Goal: Transaction & Acquisition: Purchase product/service

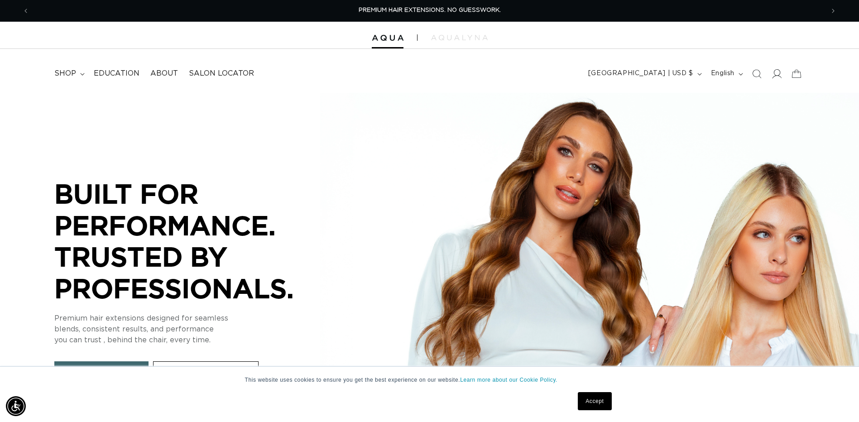
click at [773, 71] on icon at bounding box center [776, 74] width 10 height 10
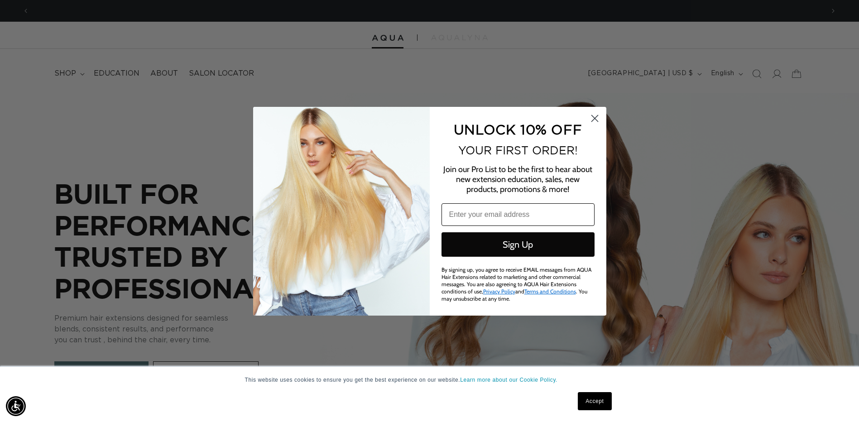
scroll to position [0, 794]
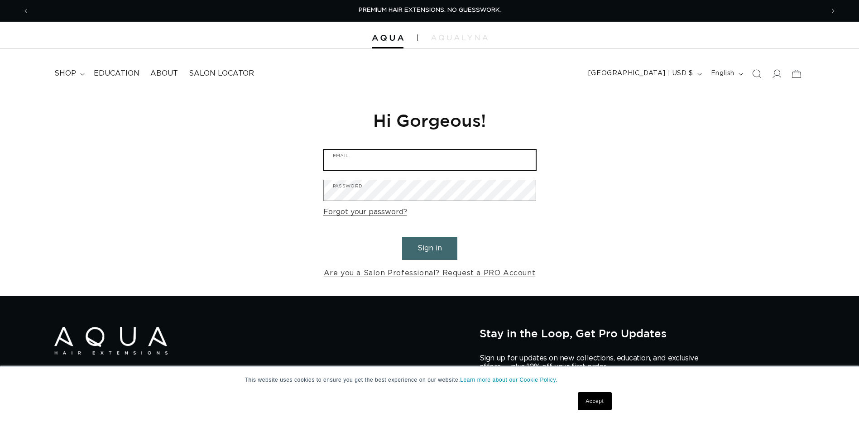
type input "amanda.cottrell@parkview.com"
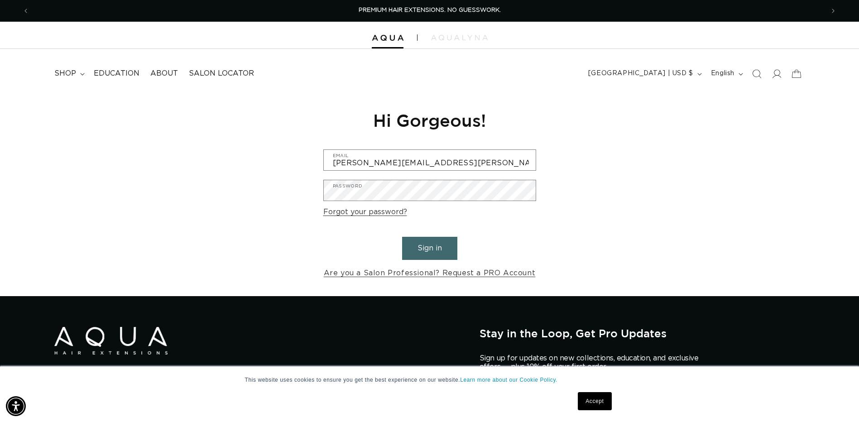
click at [434, 248] on button "Sign in" at bounding box center [429, 248] width 55 height 23
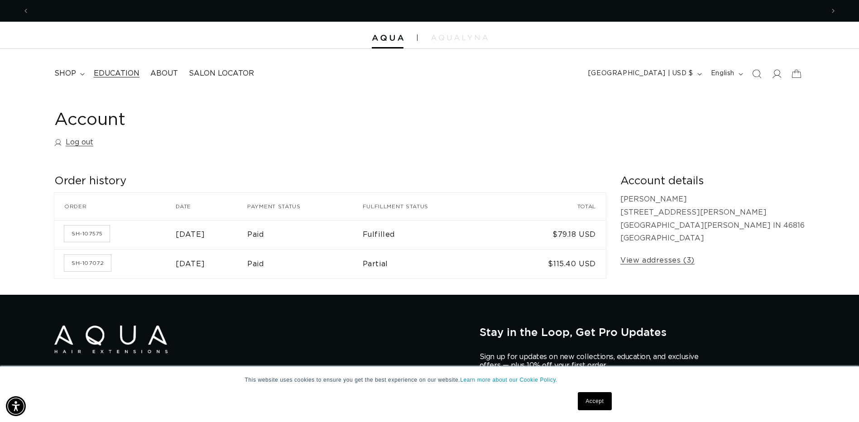
scroll to position [0, 794]
click at [80, 73] on icon at bounding box center [82, 74] width 4 height 2
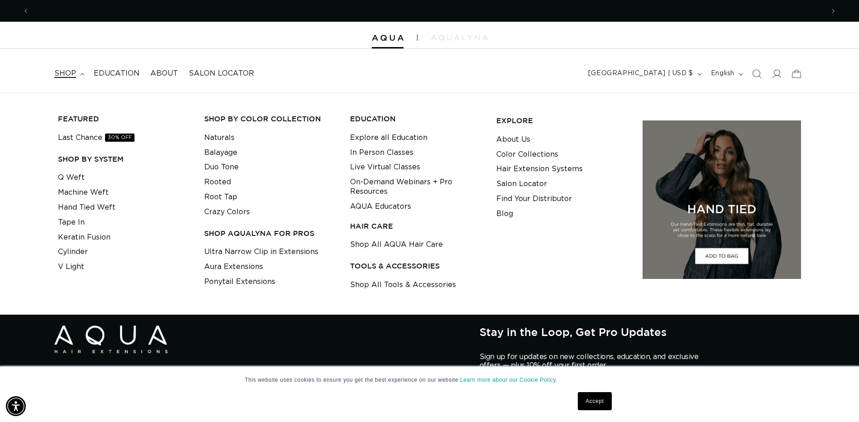
scroll to position [0, 1589]
click at [78, 177] on link "Q Weft" at bounding box center [71, 177] width 27 height 15
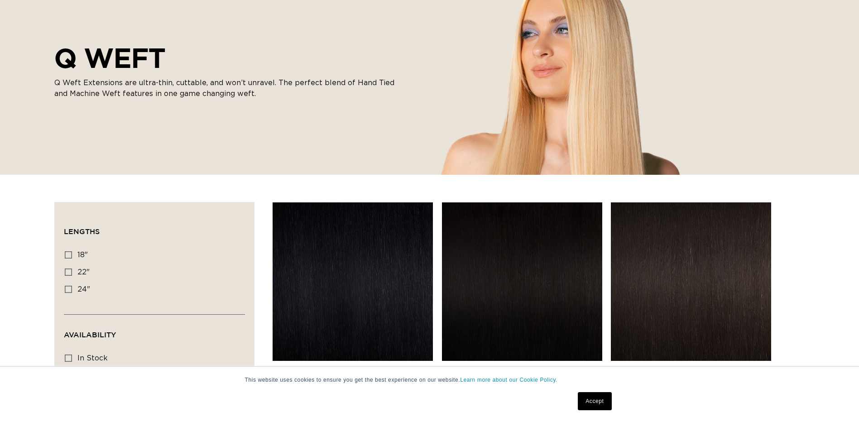
scroll to position [181, 0]
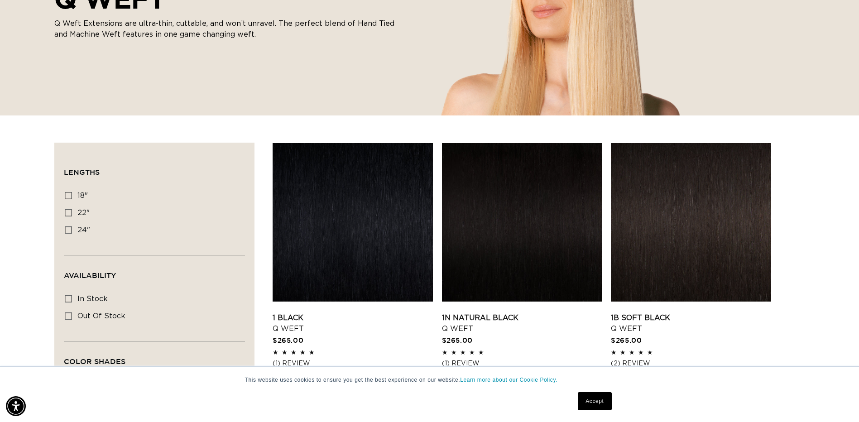
click at [68, 227] on icon at bounding box center [68, 229] width 7 height 7
click at [68, 227] on input "24" 24" (5 products)" at bounding box center [68, 229] width 7 height 7
checkbox input "true"
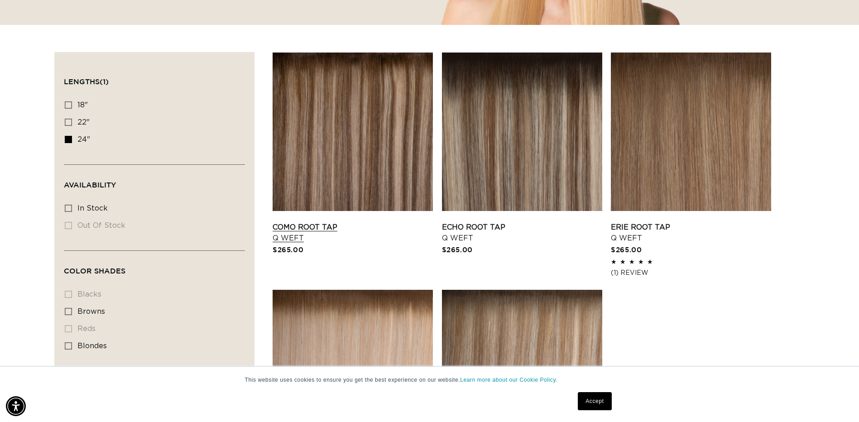
scroll to position [0, 794]
click at [362, 222] on link "Como Root Tap Q Weft" at bounding box center [352, 233] width 160 height 22
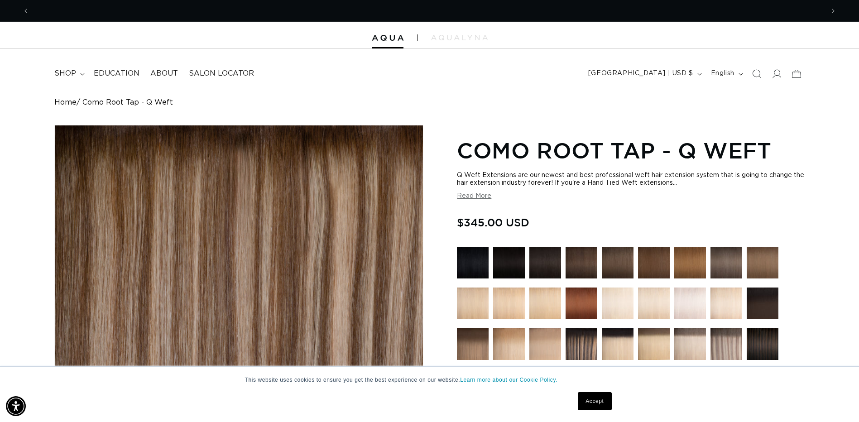
click at [593, 401] on link "Accept" at bounding box center [594, 401] width 33 height 18
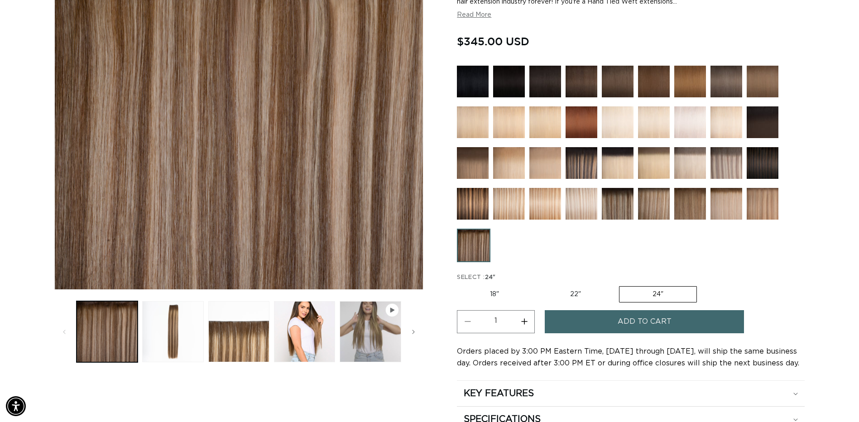
click at [633, 318] on span "Add to cart" at bounding box center [644, 321] width 54 height 23
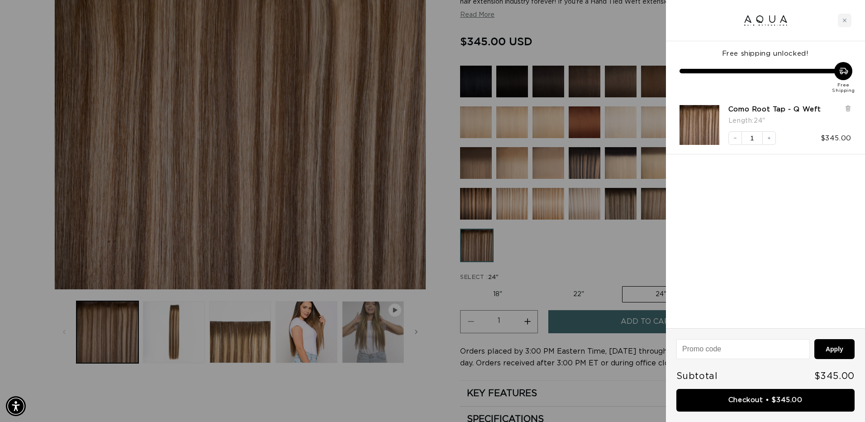
click at [557, 245] on div at bounding box center [432, 211] width 865 height 422
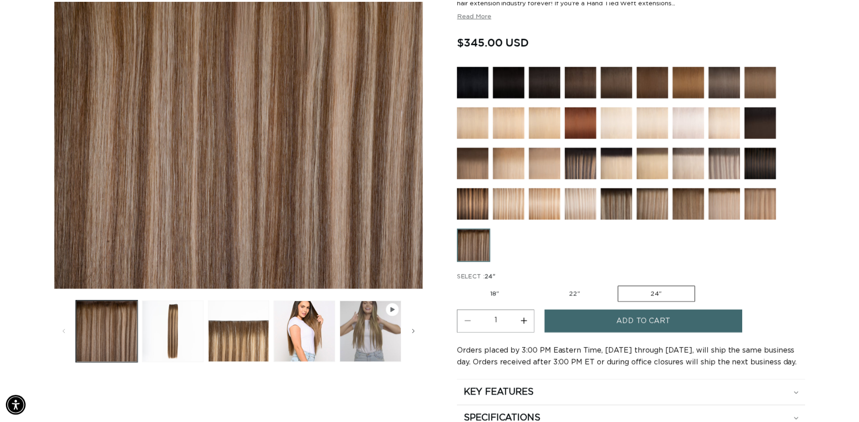
scroll to position [0, 794]
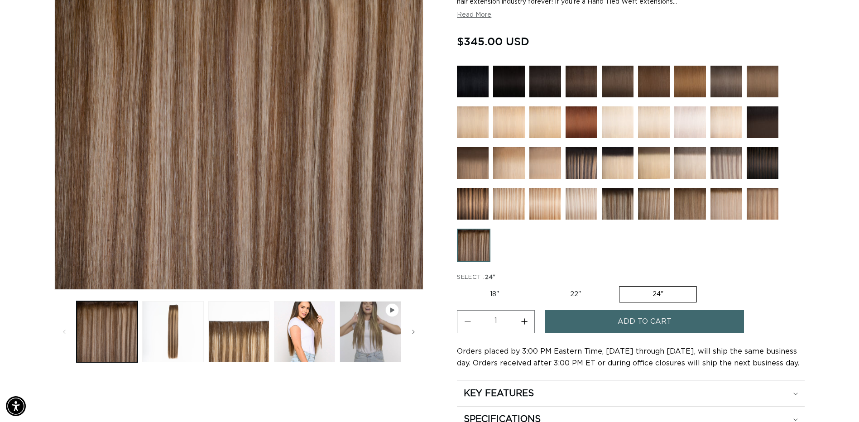
click at [688, 86] on img at bounding box center [690, 82] width 32 height 32
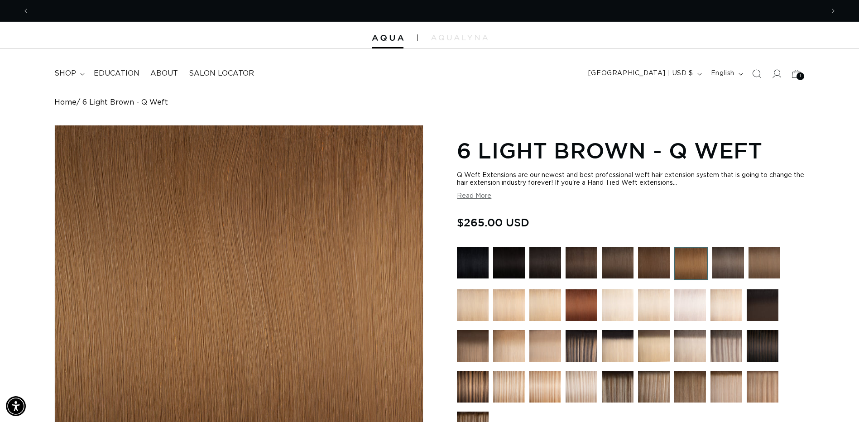
scroll to position [0, 794]
click at [719, 264] on img at bounding box center [728, 263] width 32 height 32
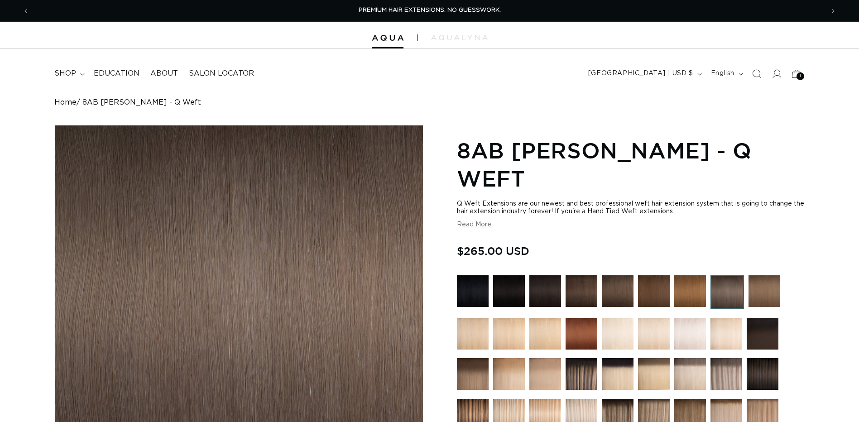
click at [764, 275] on img at bounding box center [764, 291] width 32 height 32
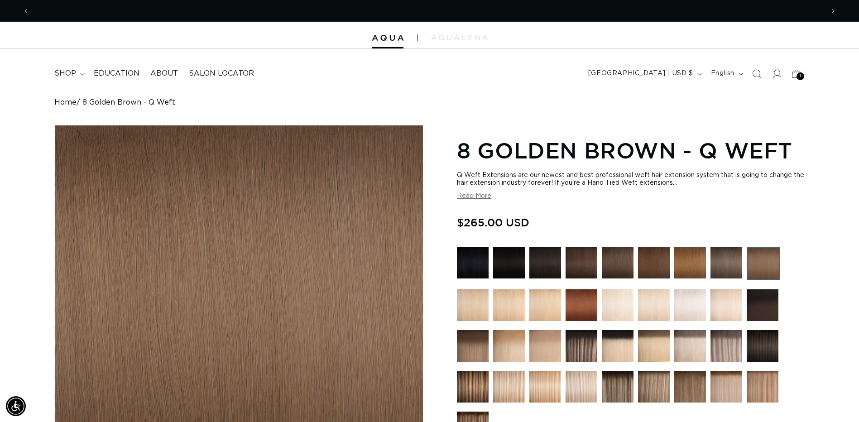
scroll to position [0, 794]
click at [478, 336] on img at bounding box center [473, 346] width 32 height 32
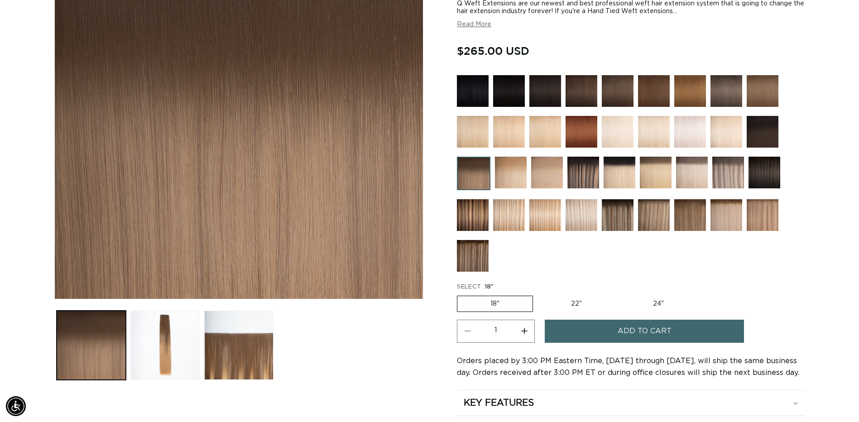
scroll to position [181, 0]
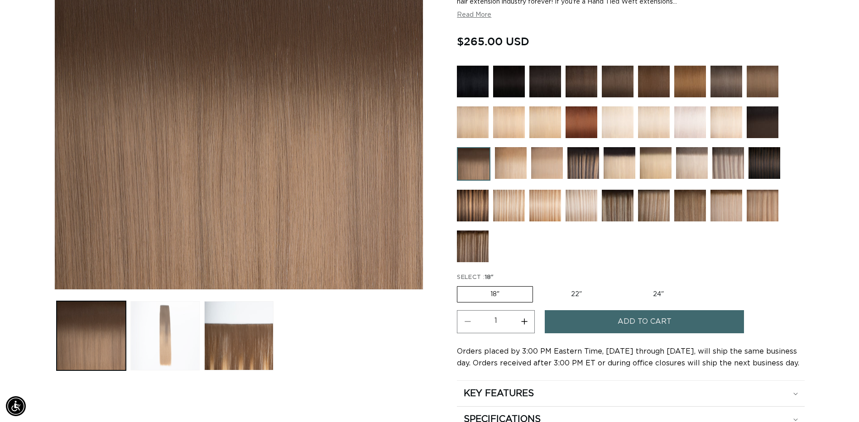
click at [161, 332] on button "Load image 2 in gallery view" at bounding box center [164, 335] width 69 height 69
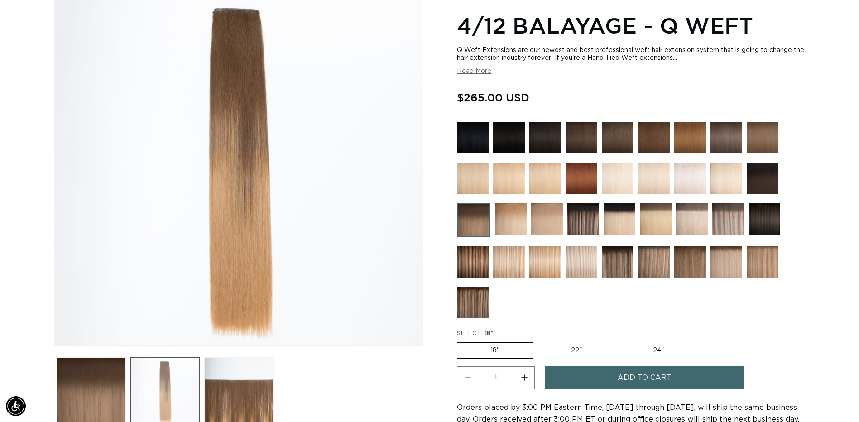
scroll to position [0, 1589]
click at [228, 389] on button "Load image 3 in gallery view" at bounding box center [238, 391] width 69 height 69
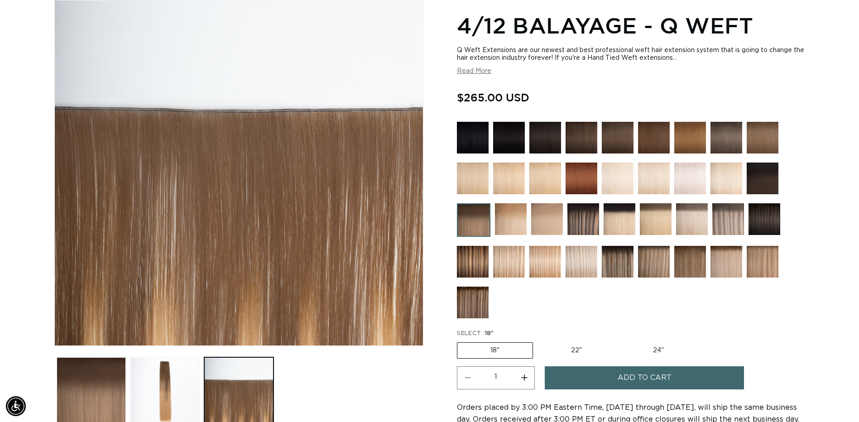
scroll to position [0, 794]
click at [730, 219] on img at bounding box center [728, 219] width 32 height 32
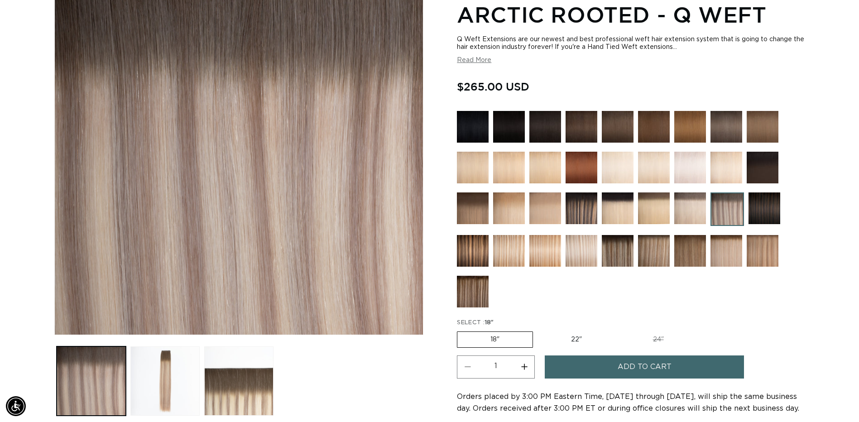
scroll to position [0, 1589]
click at [167, 386] on button "Load image 2 in gallery view" at bounding box center [164, 380] width 69 height 69
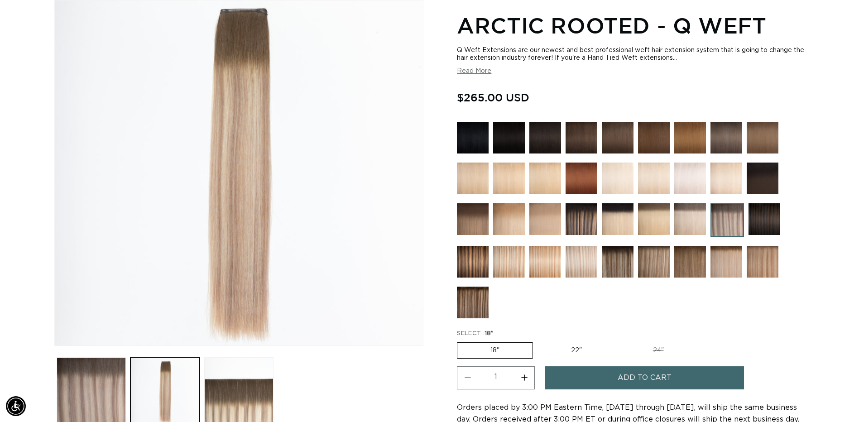
scroll to position [0, 0]
click at [691, 133] on img at bounding box center [690, 138] width 32 height 32
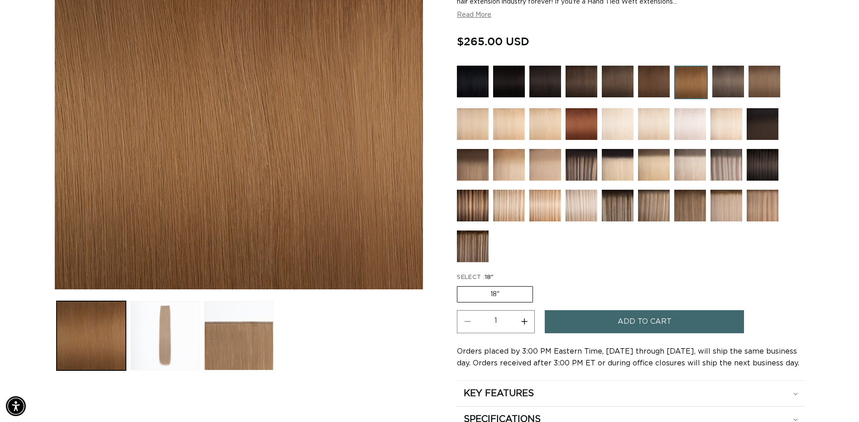
scroll to position [0, 794]
click at [164, 330] on button "Load image 2 in gallery view" at bounding box center [164, 335] width 69 height 69
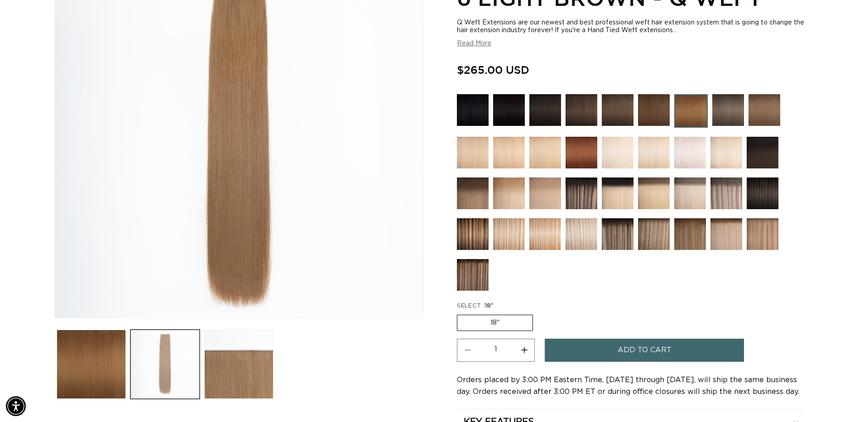
scroll to position [125, 0]
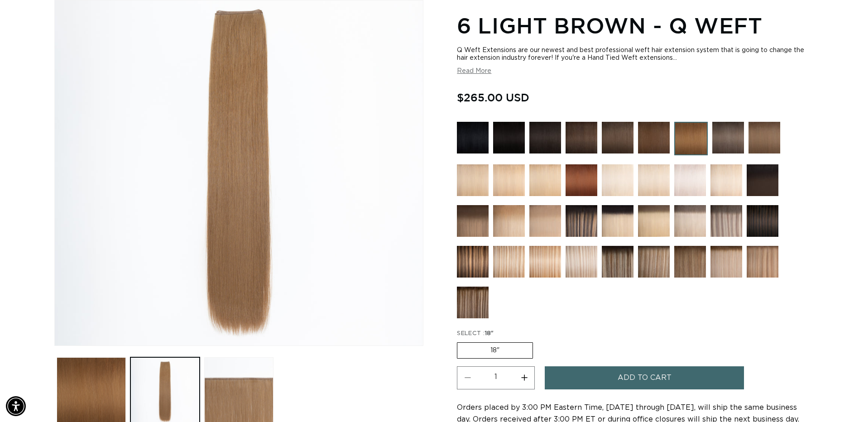
click at [758, 134] on img at bounding box center [764, 138] width 32 height 32
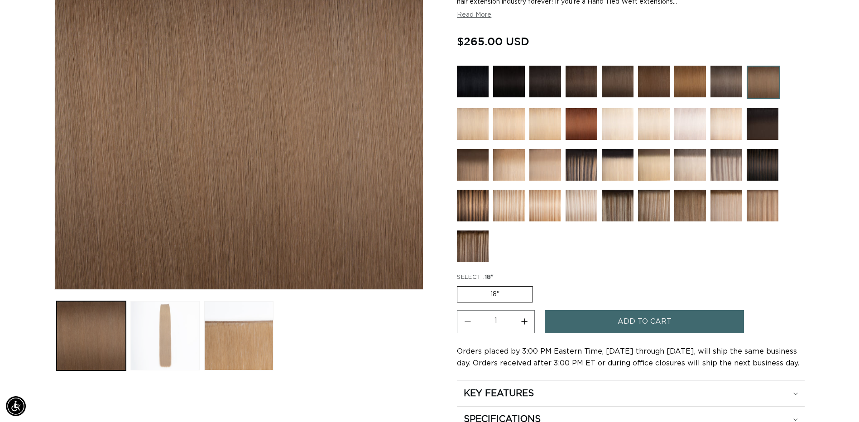
scroll to position [0, 794]
click at [168, 339] on button "Load image 2 in gallery view" at bounding box center [164, 335] width 69 height 69
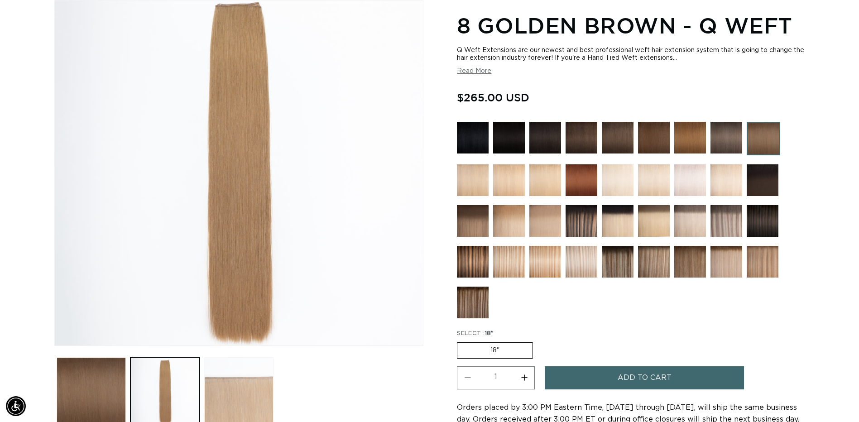
scroll to position [0, 1589]
click at [615, 142] on img at bounding box center [618, 138] width 32 height 32
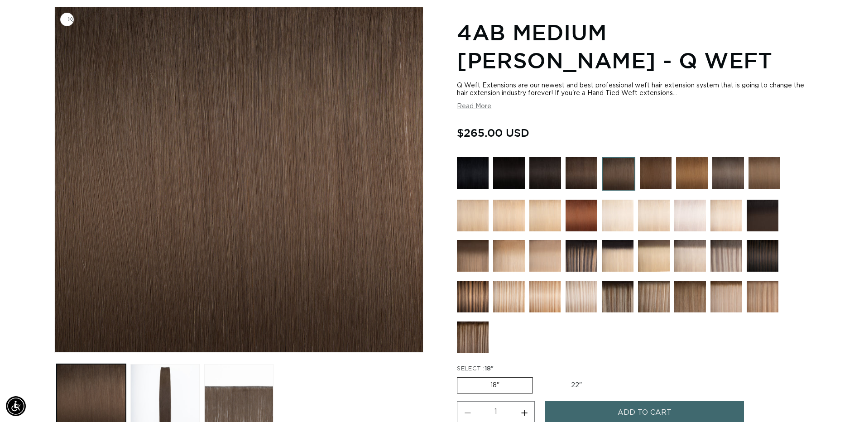
scroll to position [181, 0]
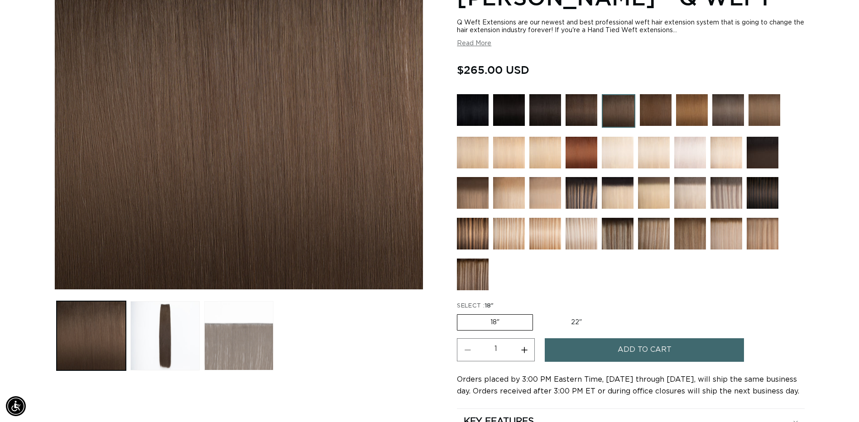
click at [220, 356] on button "Load image 3 in gallery view" at bounding box center [238, 335] width 69 height 69
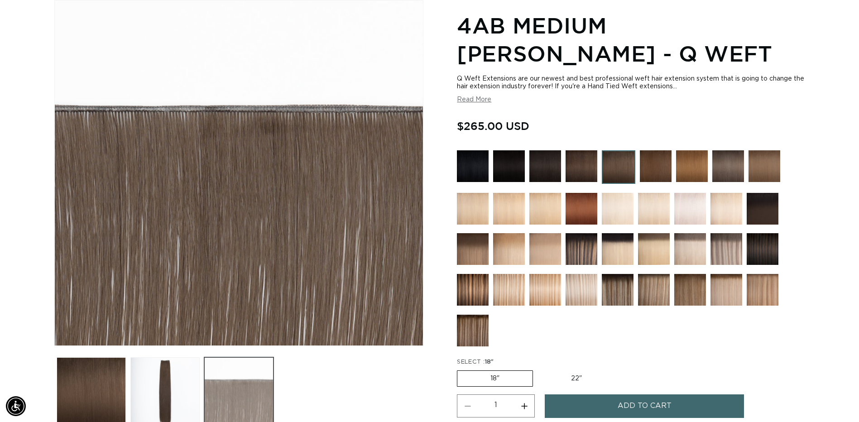
scroll to position [0, 794]
click at [167, 377] on button "Load image 2 in gallery view" at bounding box center [164, 391] width 69 height 69
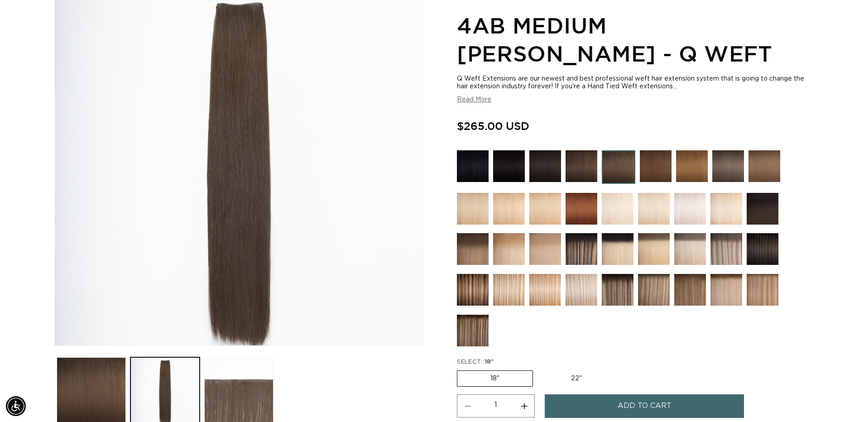
scroll to position [0, 1589]
click at [475, 325] on img at bounding box center [473, 331] width 32 height 32
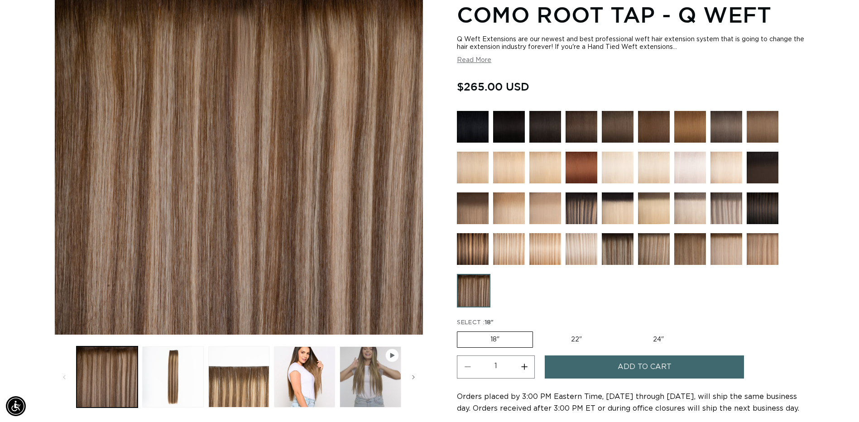
click at [621, 133] on img at bounding box center [618, 127] width 32 height 32
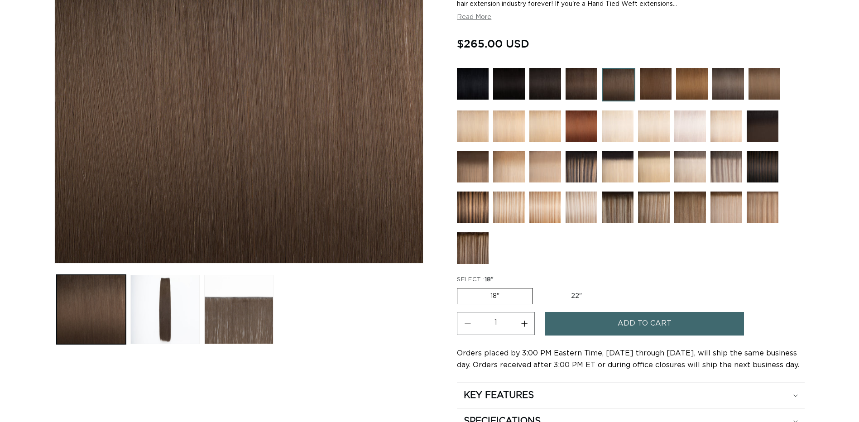
scroll to position [226, 0]
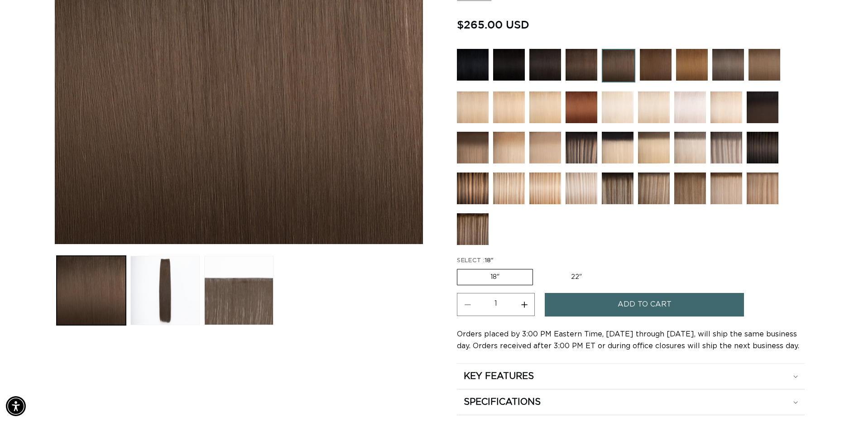
click at [575, 278] on label "22" Variant sold out or unavailable" at bounding box center [576, 276] width 77 height 15
click at [538, 267] on input "22" Variant sold out or unavailable" at bounding box center [537, 267] width 0 height 0
radio input "true"
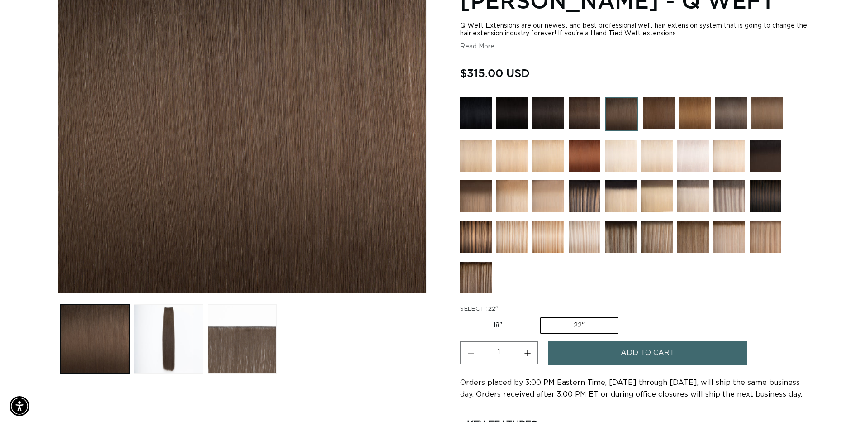
scroll to position [181, 0]
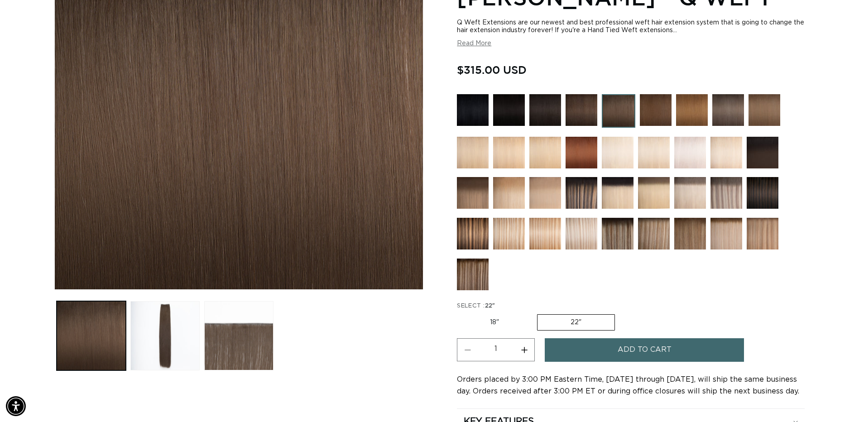
click at [644, 350] on span "Add to cart" at bounding box center [644, 349] width 54 height 23
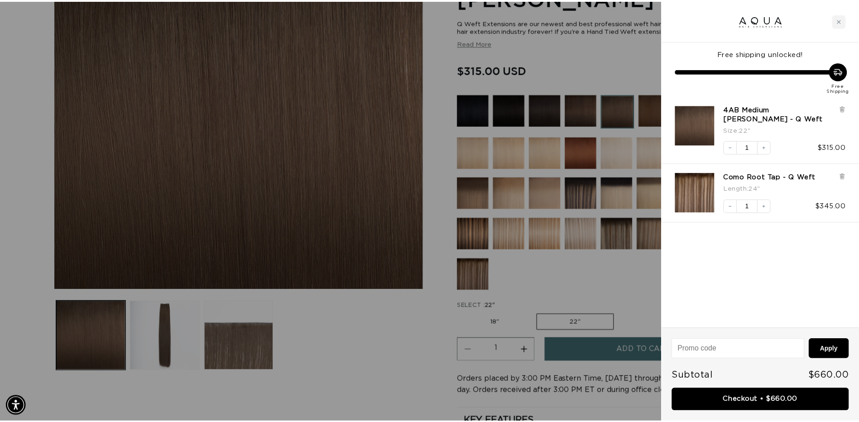
scroll to position [0, 1602]
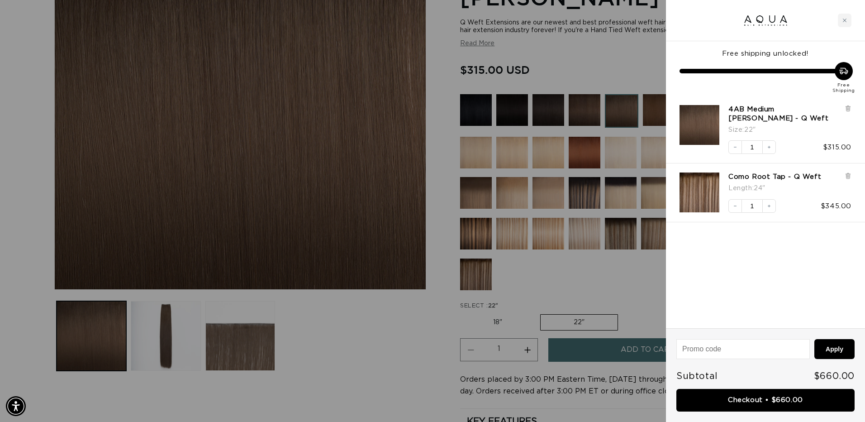
click at [585, 64] on div at bounding box center [432, 211] width 865 height 422
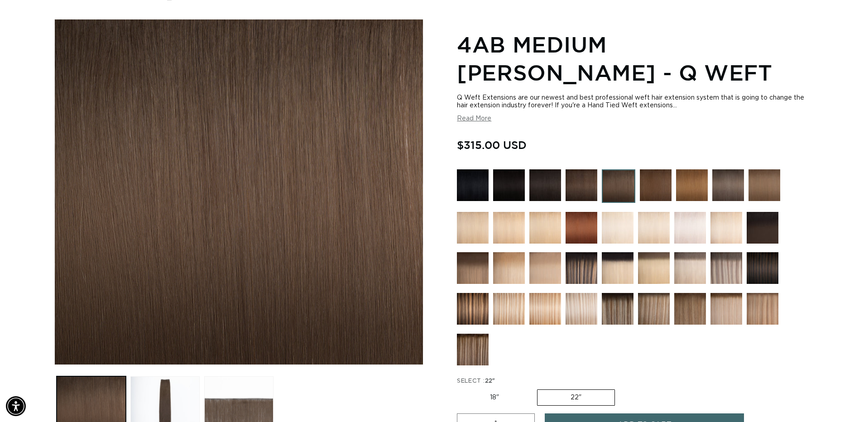
scroll to position [0, 0]
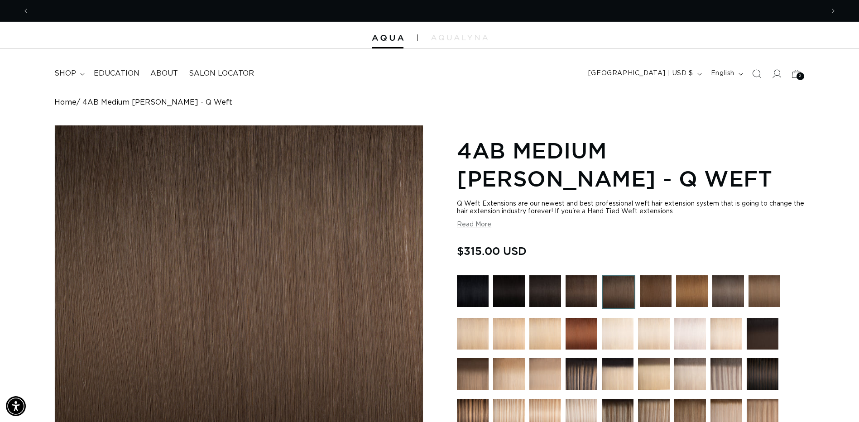
click at [194, 103] on span "4AB Medium [PERSON_NAME] - Q Weft" at bounding box center [157, 102] width 150 height 9
click at [69, 103] on link "Home" at bounding box center [65, 102] width 22 height 9
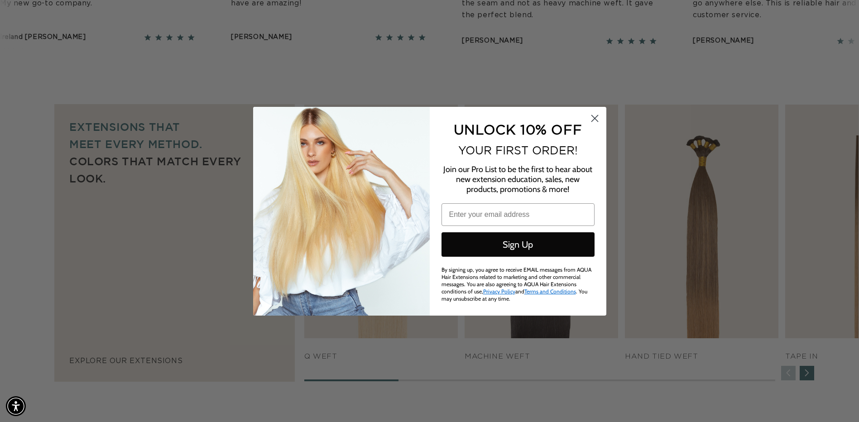
scroll to position [0, 1589]
click at [596, 120] on icon "Close dialog" at bounding box center [594, 118] width 6 height 6
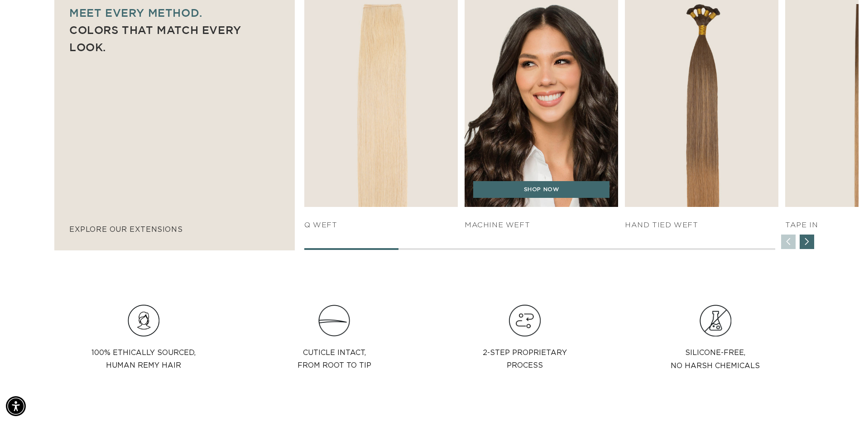
scroll to position [679, 0]
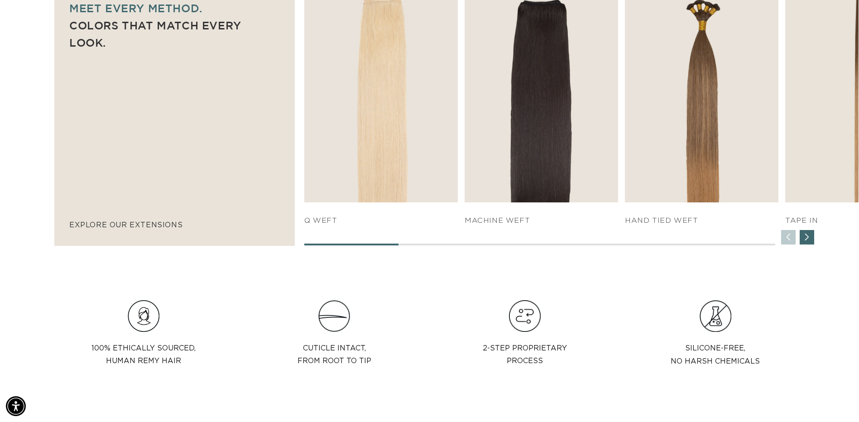
click at [810, 240] on div "Next slide" at bounding box center [806, 237] width 14 height 14
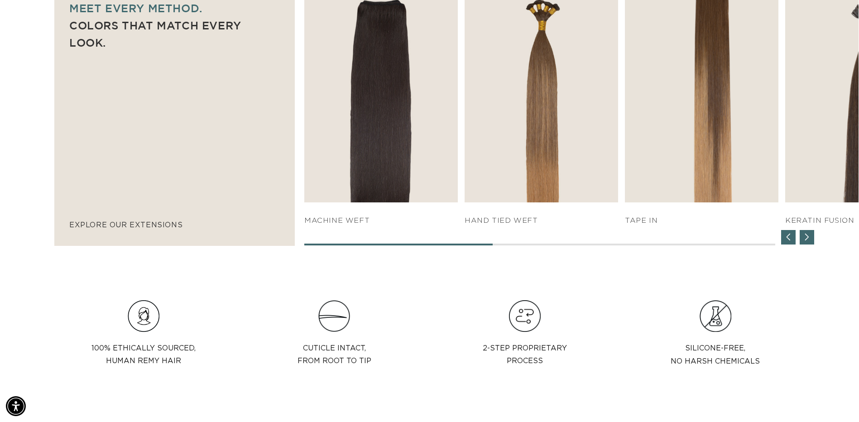
scroll to position [0, 794]
click at [810, 240] on div "Next slide" at bounding box center [806, 237] width 14 height 14
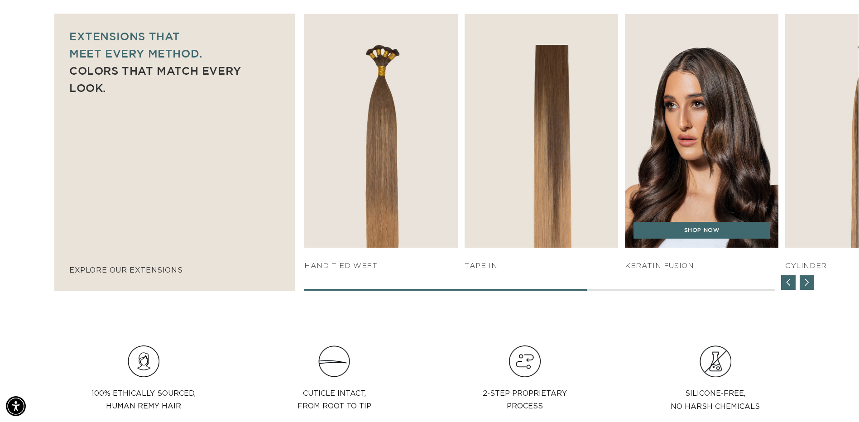
scroll to position [0, 1589]
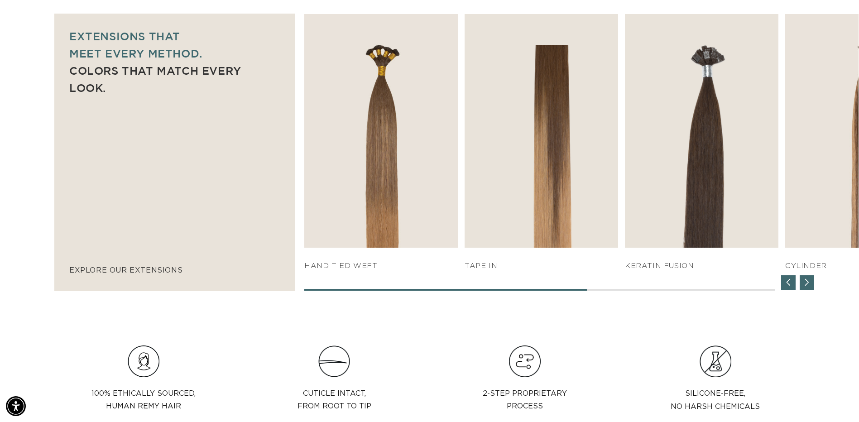
click at [806, 288] on div "Next slide" at bounding box center [806, 282] width 14 height 14
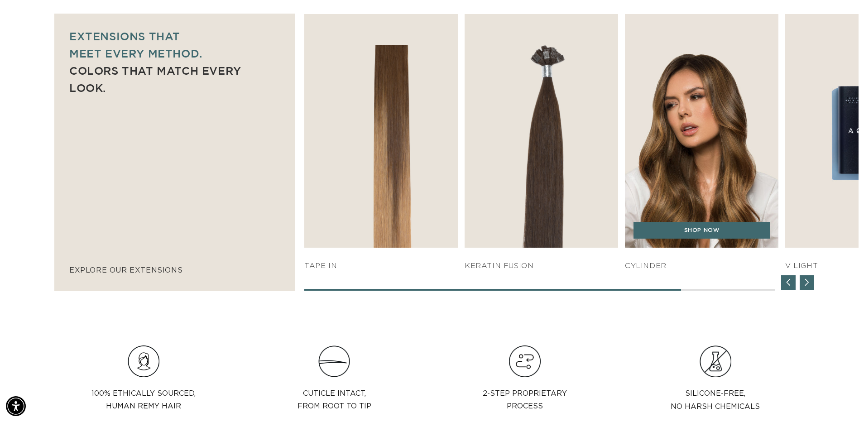
scroll to position [0, 0]
click at [725, 118] on img "6 / 7" at bounding box center [701, 130] width 161 height 245
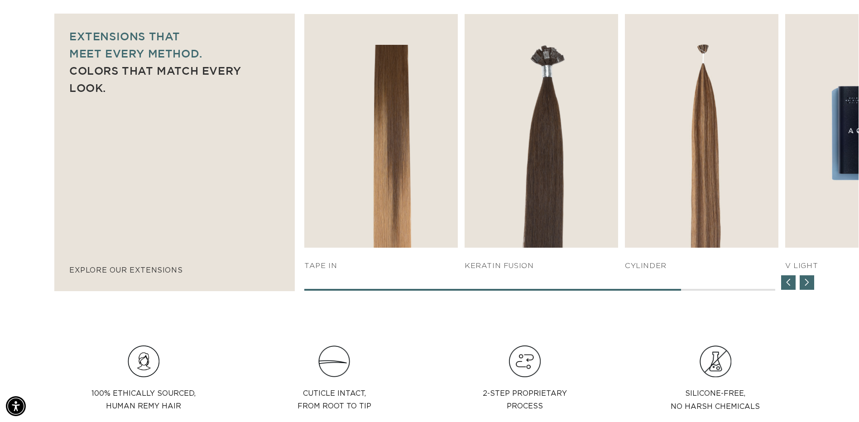
scroll to position [0, 794]
